Goal: Information Seeking & Learning: Learn about a topic

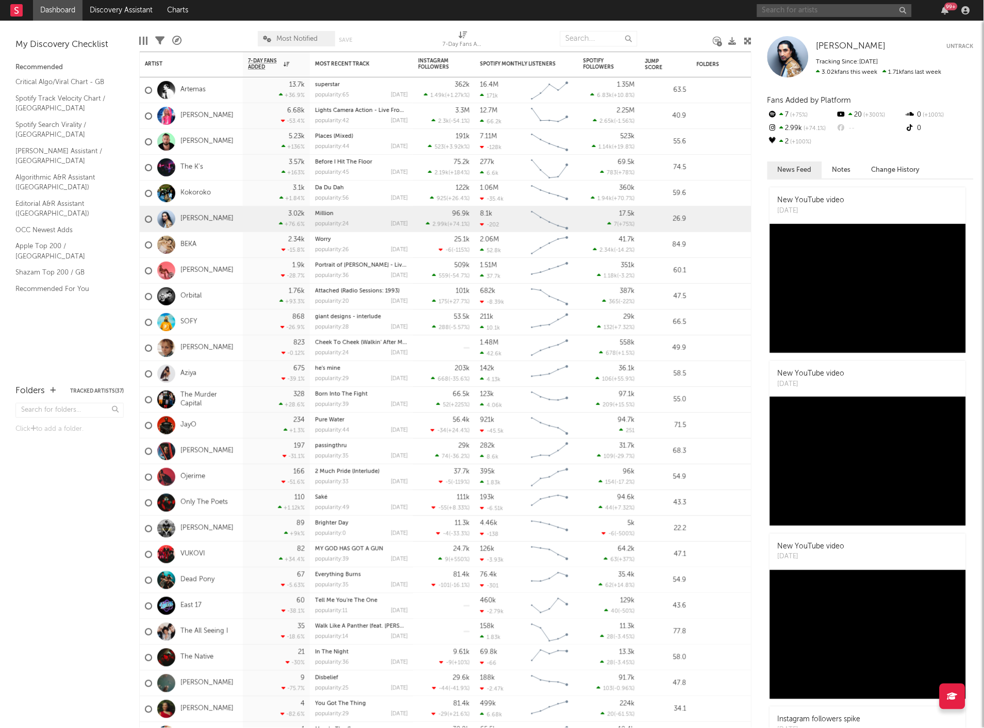
click at [793, 16] on input "text" at bounding box center [834, 10] width 155 height 13
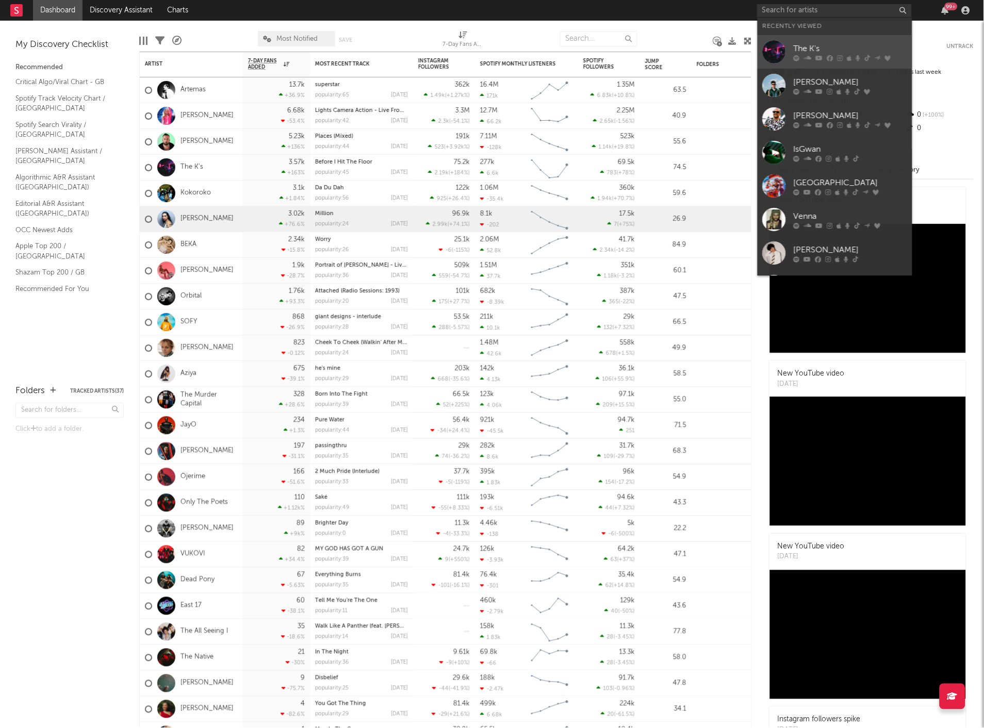
click at [797, 40] on link "The K's" at bounding box center [834, 52] width 155 height 34
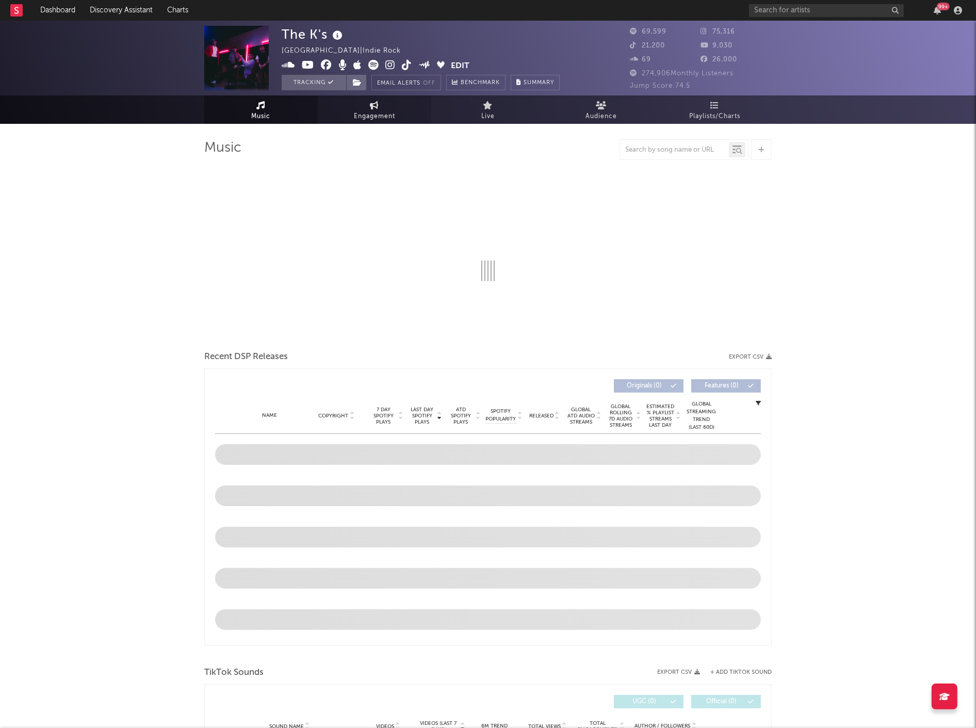
click at [425, 105] on link "Engagement" at bounding box center [374, 109] width 113 height 28
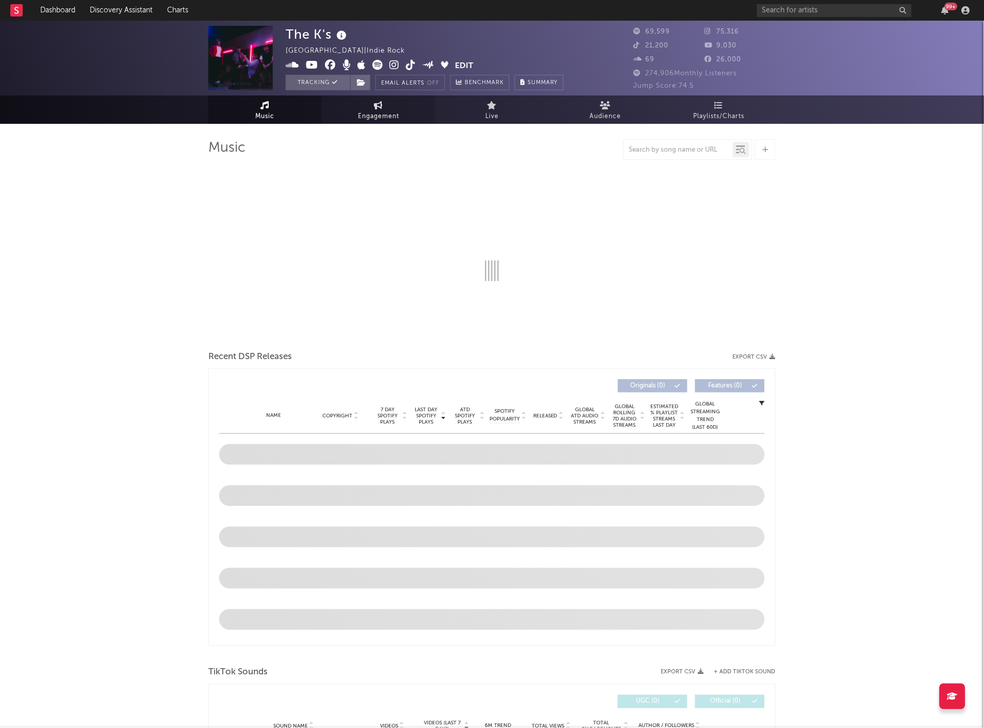
select select "1w"
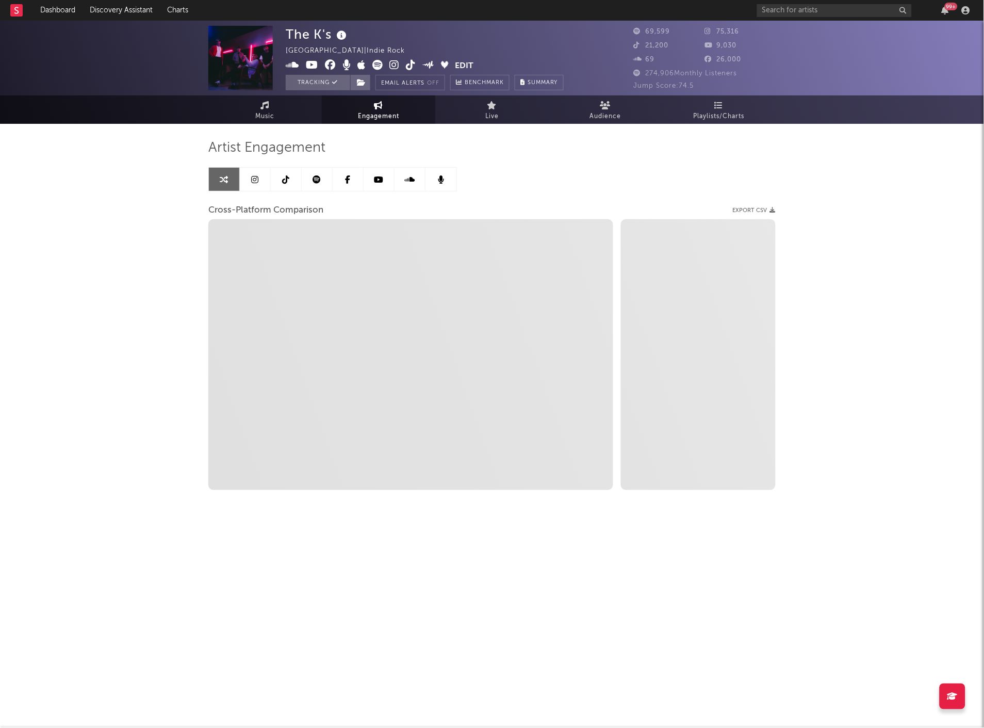
select select "1m"
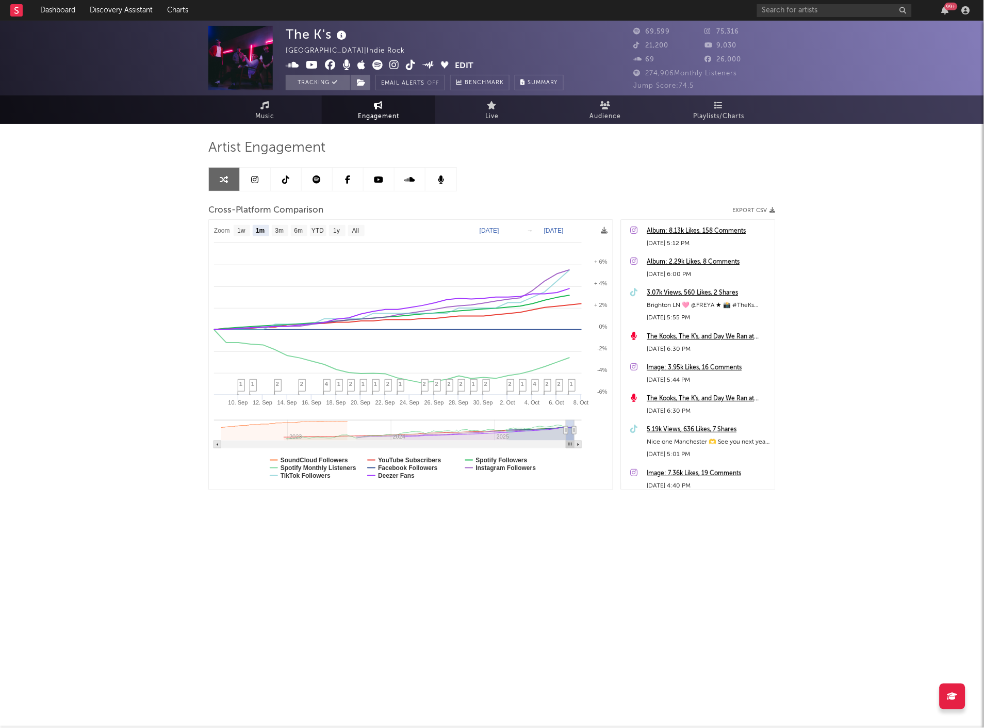
click at [322, 95] on link "Engagement" at bounding box center [378, 109] width 113 height 28
